Goal: Find contact information: Obtain details needed to contact an individual or organization

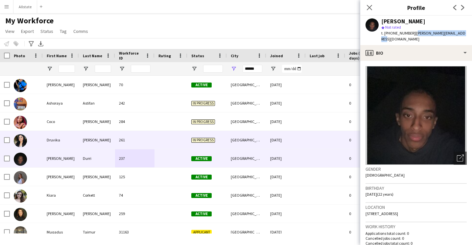
scroll to position [8, 0]
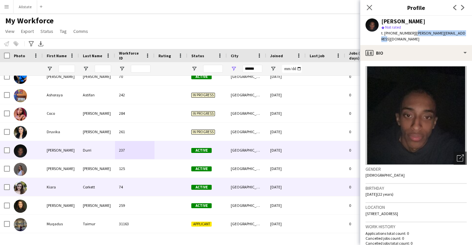
click at [153, 183] on div "74" at bounding box center [134, 187] width 39 height 18
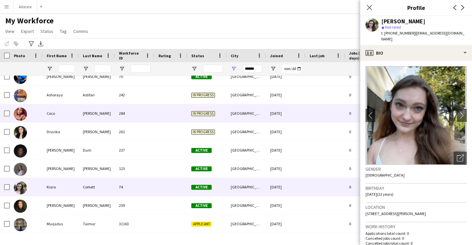
scroll to position [0, 0]
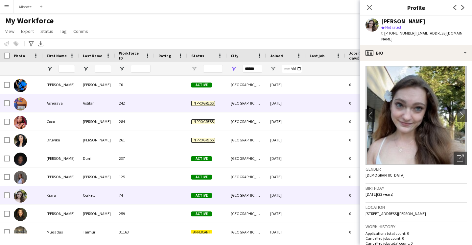
click at [129, 101] on div "242" at bounding box center [134, 103] width 39 height 18
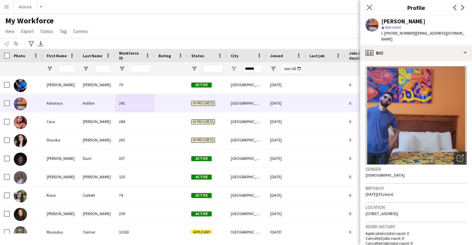
drag, startPoint x: 463, startPoint y: 33, endPoint x: 411, endPoint y: 35, distance: 52.6
click at [411, 35] on div "[PERSON_NAME] star Not rated t. [PHONE_NUMBER] | [EMAIL_ADDRESS][DOMAIN_NAME]" at bounding box center [416, 30] width 112 height 29
copy span "[EMAIL_ADDRESS][DOMAIN_NAME]"
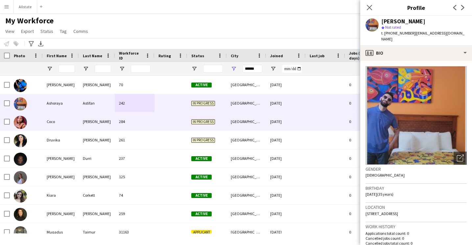
click at [103, 126] on div "[PERSON_NAME]" at bounding box center [97, 121] width 36 height 18
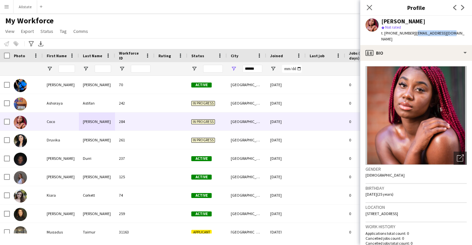
drag, startPoint x: 446, startPoint y: 34, endPoint x: 410, endPoint y: 33, distance: 35.5
click at [410, 33] on div "[PERSON_NAME] star Not rated t. [PHONE_NUMBER] | [EMAIL_ADDRESS][DOMAIN_NAME]" at bounding box center [416, 30] width 112 height 29
copy span "[EMAIL_ADDRESS][DOMAIN_NAME]"
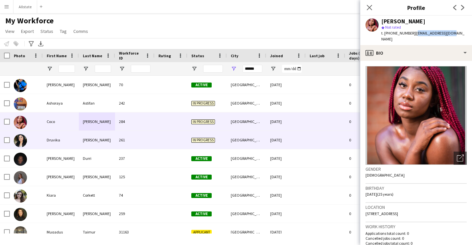
click at [144, 136] on div "261" at bounding box center [134, 140] width 39 height 18
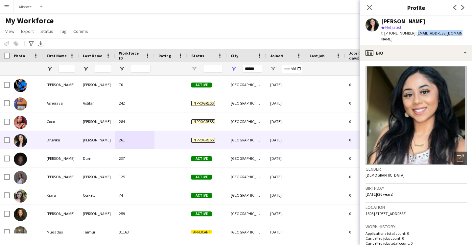
drag, startPoint x: 451, startPoint y: 34, endPoint x: 410, endPoint y: 35, distance: 41.1
click at [410, 35] on div "[PERSON_NAME] star Not rated t. [PHONE_NUMBER] | [EMAIL_ADDRESS][DOMAIN_NAME]" at bounding box center [416, 30] width 112 height 29
copy span "[EMAIL_ADDRESS][DOMAIN_NAME]"
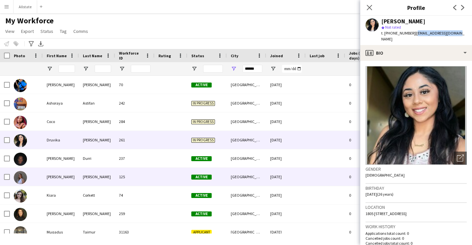
click at [95, 178] on div "[PERSON_NAME]" at bounding box center [97, 177] width 36 height 18
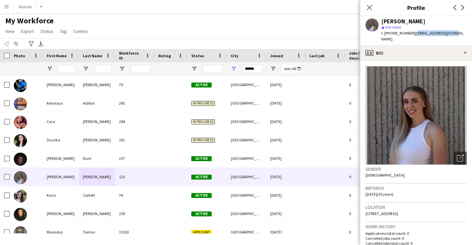
drag, startPoint x: 447, startPoint y: 32, endPoint x: 410, endPoint y: 32, distance: 36.1
click at [410, 32] on div "[PERSON_NAME] star Not rated t. [PHONE_NUMBER] | [EMAIL_ADDRESS][DOMAIN_NAME]" at bounding box center [416, 30] width 112 height 29
copy span "[EMAIL_ADDRESS][DOMAIN_NAME]"
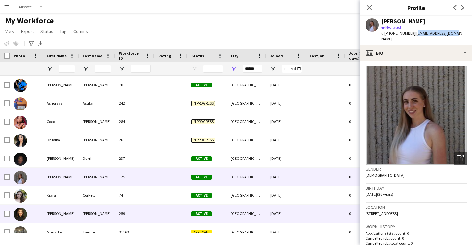
click at [154, 212] on div "259" at bounding box center [134, 213] width 39 height 18
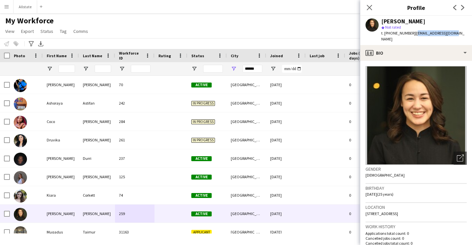
drag, startPoint x: 450, startPoint y: 32, endPoint x: 411, endPoint y: 34, distance: 39.5
click at [411, 34] on div "[PERSON_NAME] star Not rated t. [PHONE_NUMBER] | [EMAIL_ADDRESS][DOMAIN_NAME]" at bounding box center [416, 30] width 112 height 29
copy span "[EMAIL_ADDRESS][DOMAIN_NAME]"
drag, startPoint x: 261, startPoint y: 67, endPoint x: 209, endPoint y: 67, distance: 51.9
click at [209, 67] on div at bounding box center [356, 68] width 712 height 13
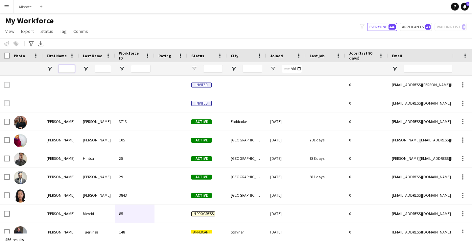
click at [67, 69] on input "First Name Filter Input" at bounding box center [66, 69] width 16 height 8
